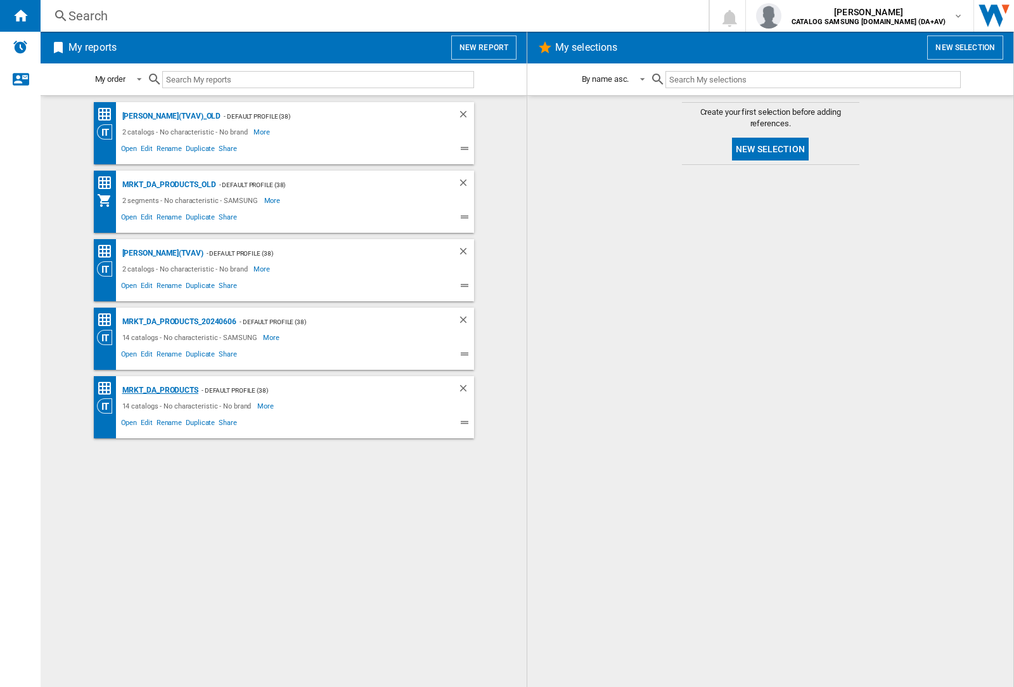
click at [160, 390] on div "MRKT_DA_PRODUCTS" at bounding box center [158, 390] width 79 height 16
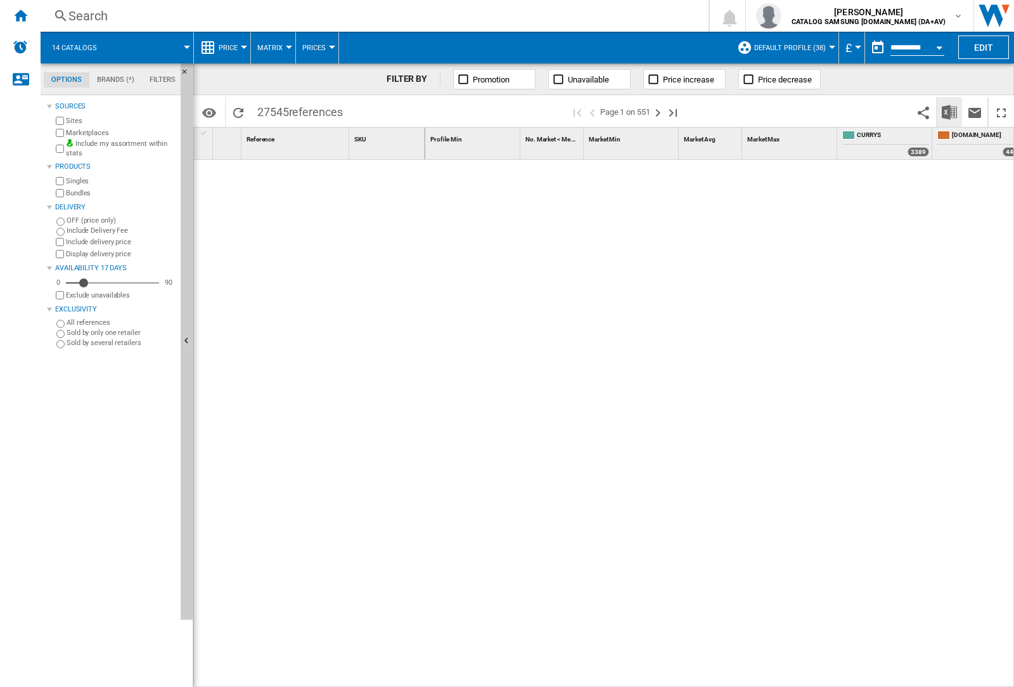
click at [949, 111] on img "Download in Excel" at bounding box center [949, 112] width 15 height 15
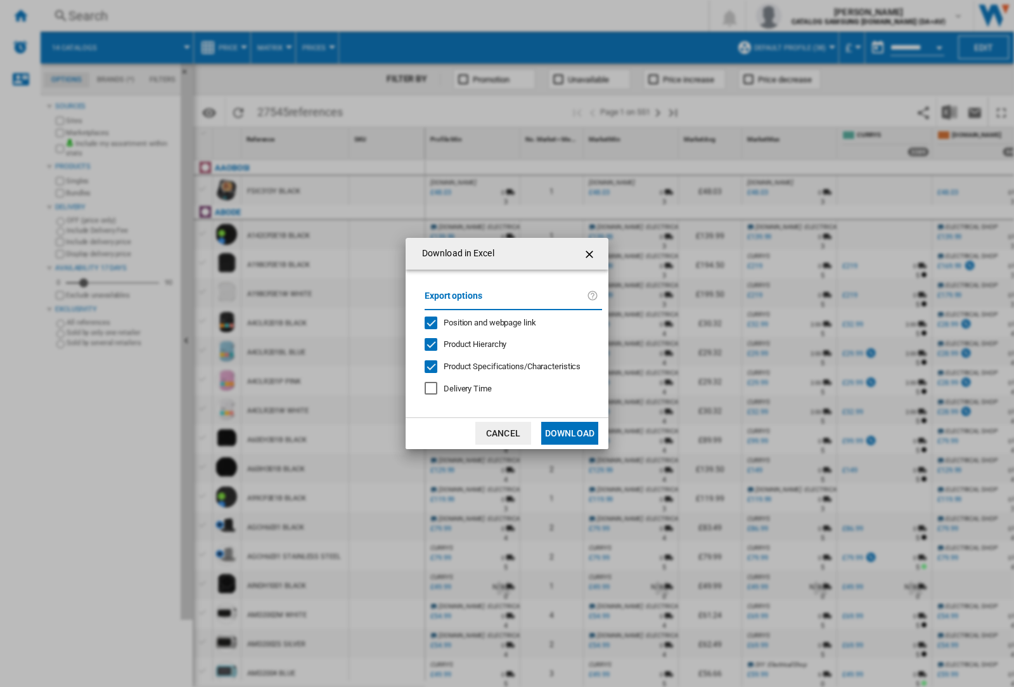
click at [482, 322] on span "Position and webpage link" at bounding box center [490, 323] width 93 height 10
click at [570, 433] on button "Download" at bounding box center [569, 433] width 57 height 23
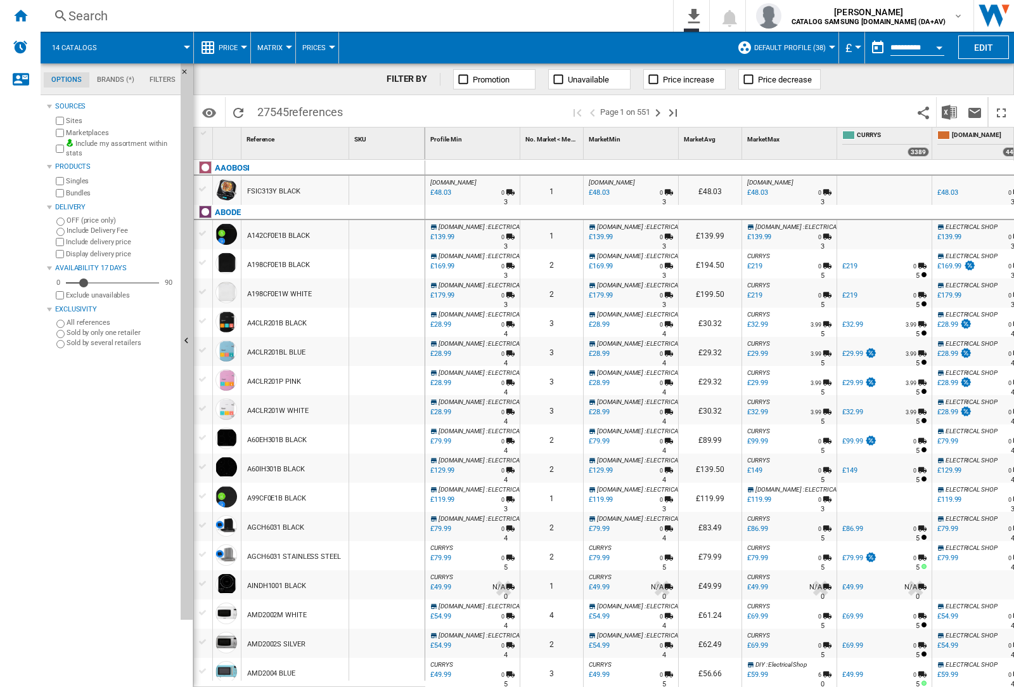
click at [145, 686] on div "Sources Sites Marketplaces Include my assortment within stats Products Singles …" at bounding box center [111, 392] width 129 height 588
click at [782, 16] on img "button" at bounding box center [768, 15] width 25 height 25
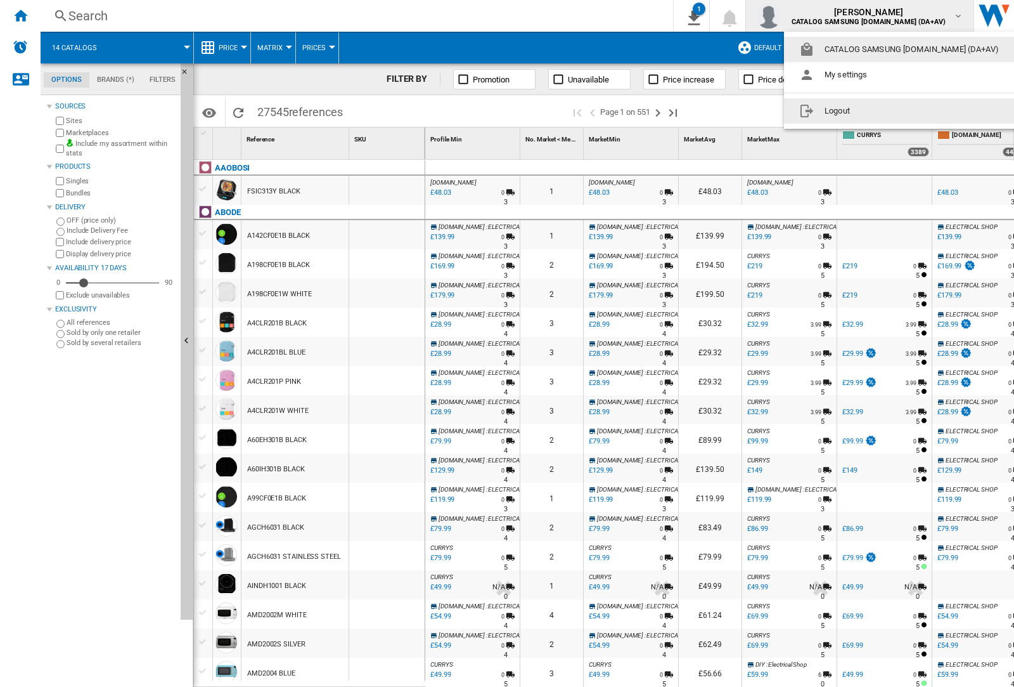
click at [882, 111] on button "Logout" at bounding box center [901, 110] width 235 height 25
